Goal: Transaction & Acquisition: Download file/media

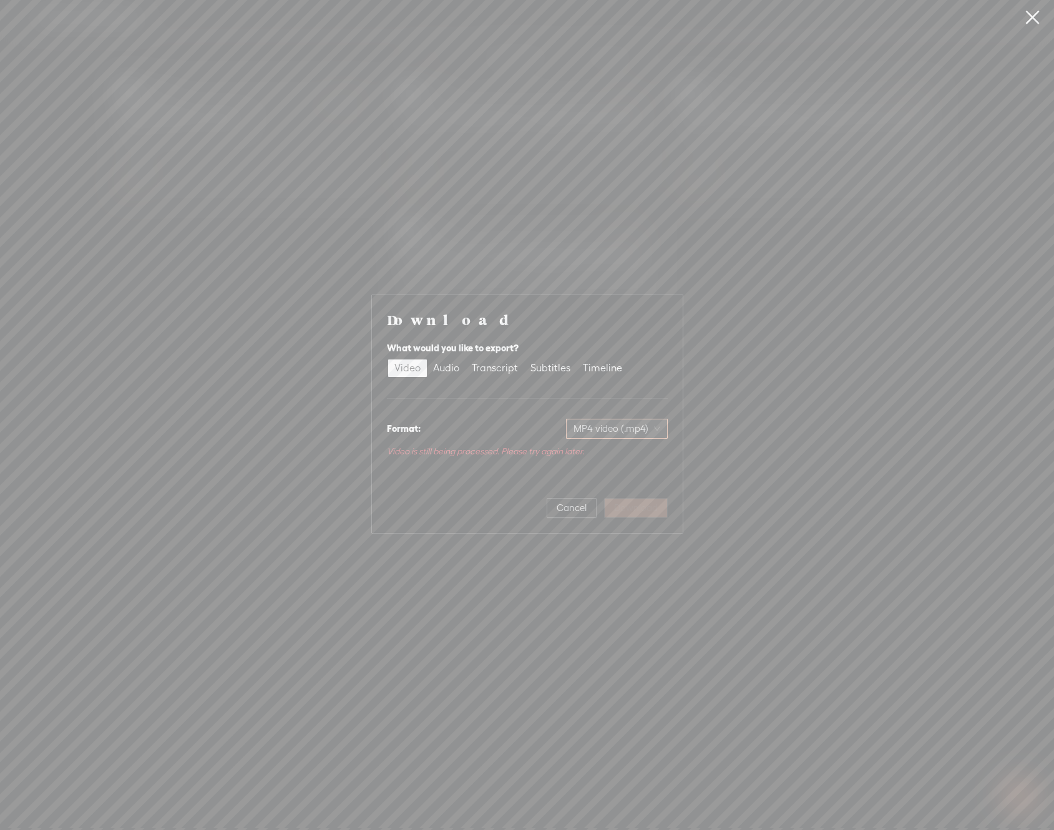
click at [601, 422] on span "MP4 video (.mp4)" at bounding box center [617, 428] width 87 height 19
click at [615, 452] on div "MP4 video (.mp4)" at bounding box center [617, 455] width 80 height 12
click at [626, 507] on div "Cancel Download" at bounding box center [527, 503] width 281 height 30
click at [564, 508] on span "Cancel" at bounding box center [572, 508] width 30 height 12
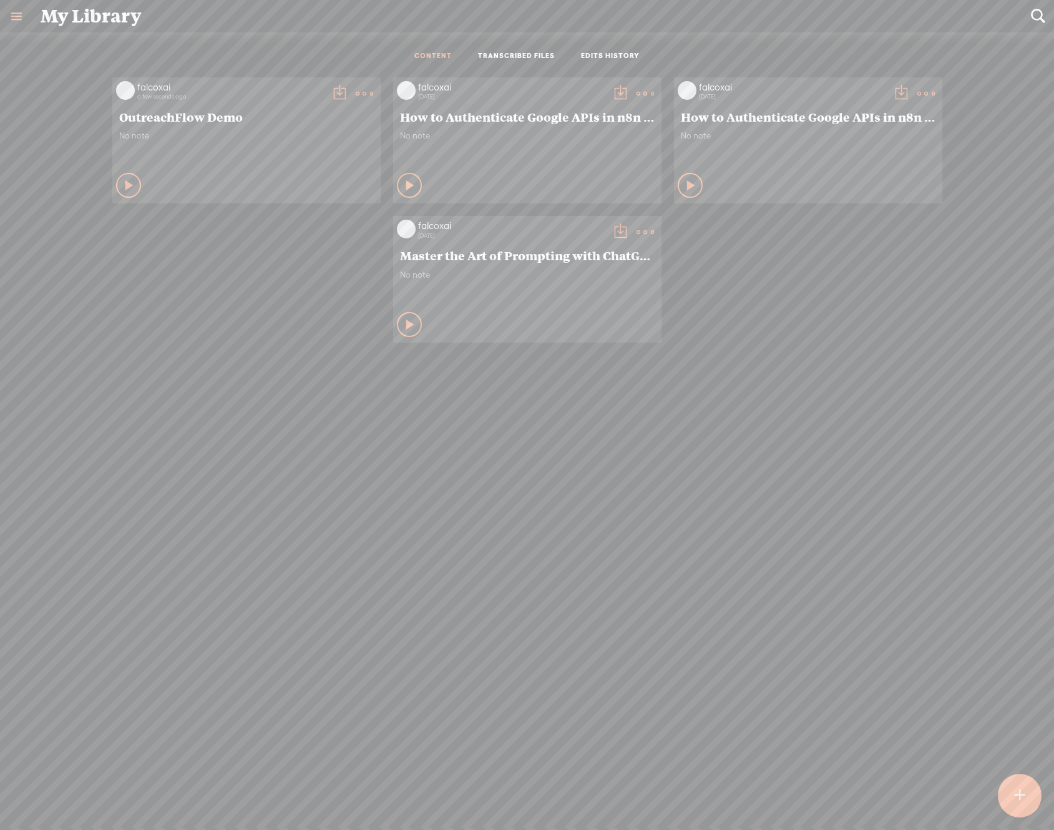
click at [467, 503] on div "falcoxai a few seconds ago OutreachFlow Demo No note Play Content" at bounding box center [526, 464] width 1035 height 786
click at [331, 92] on t at bounding box center [339, 93] width 17 height 17
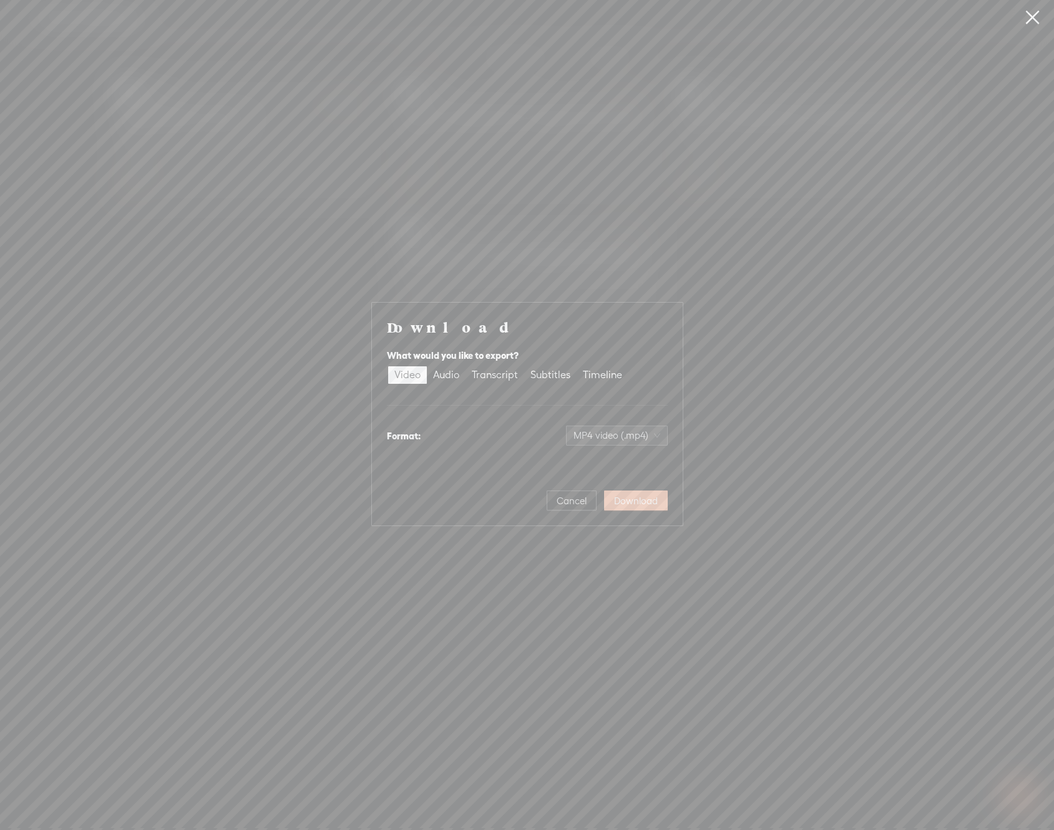
click at [647, 499] on span "Download" at bounding box center [636, 501] width 44 height 12
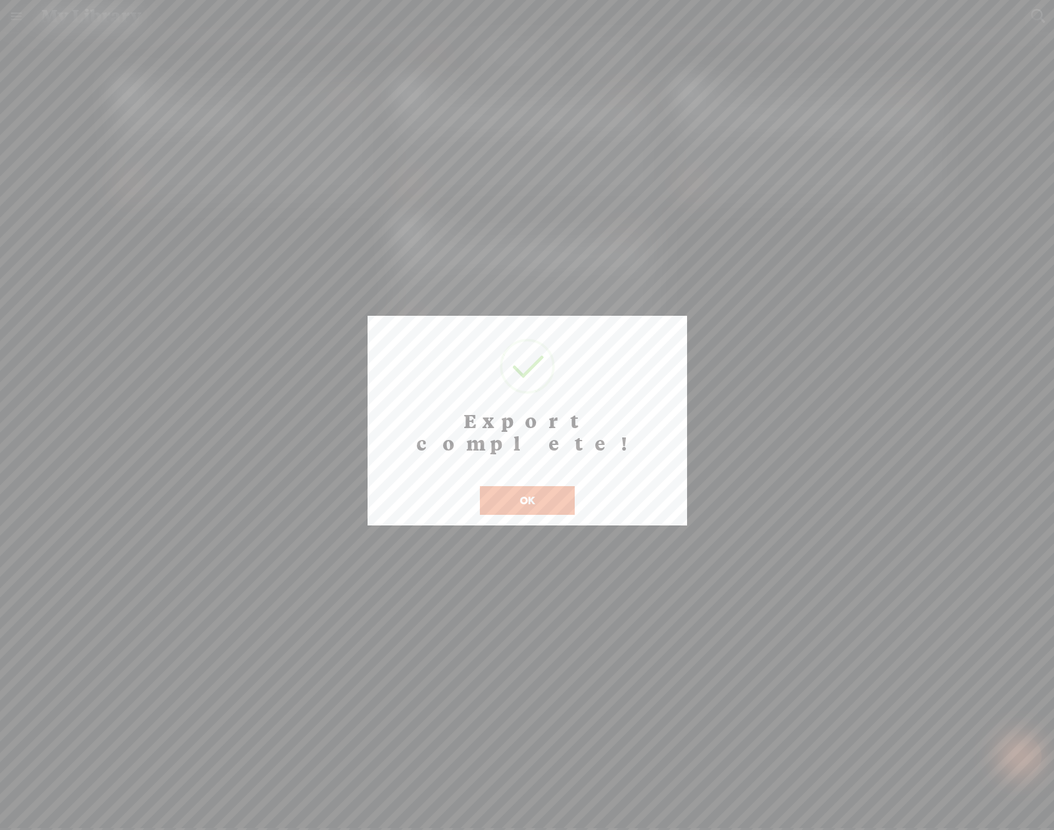
click at [558, 487] on button "OK" at bounding box center [527, 500] width 95 height 29
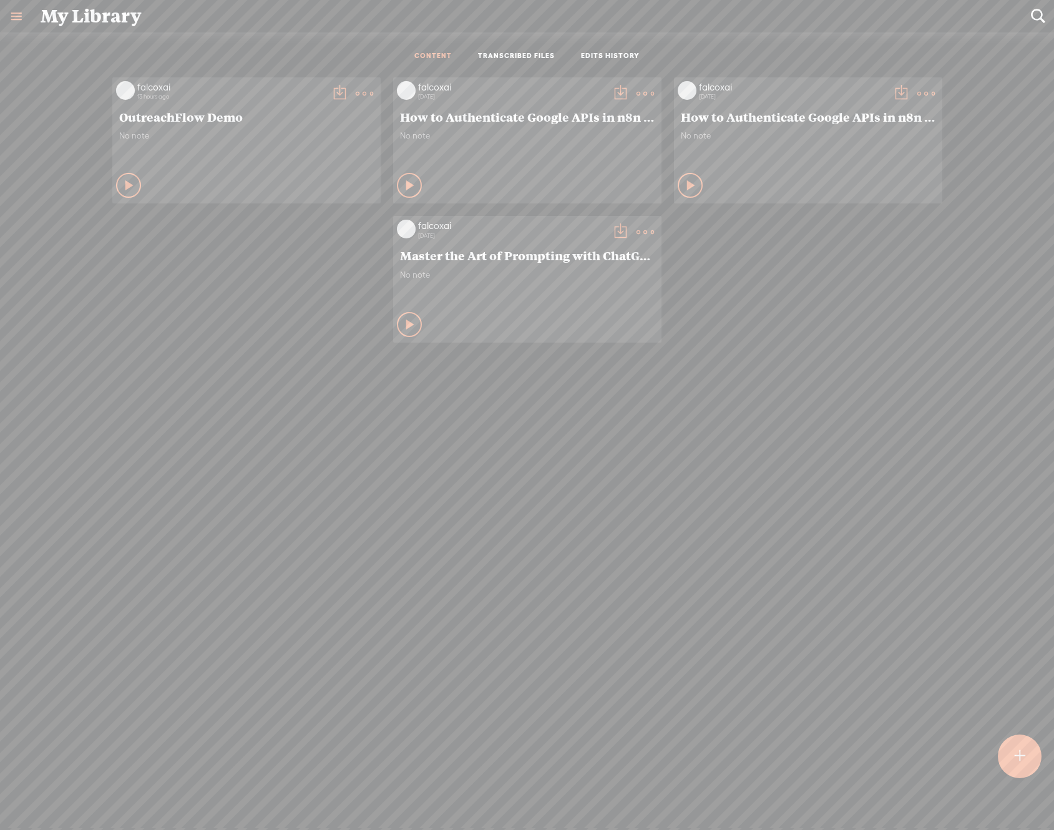
drag, startPoint x: 197, startPoint y: 387, endPoint x: 749, endPoint y: 84, distance: 629.3
click at [197, 387] on div "falcoxai 13 hours ago OutreachFlow Demo No note Play Content" at bounding box center [526, 464] width 1035 height 786
